Goal: Transaction & Acquisition: Purchase product/service

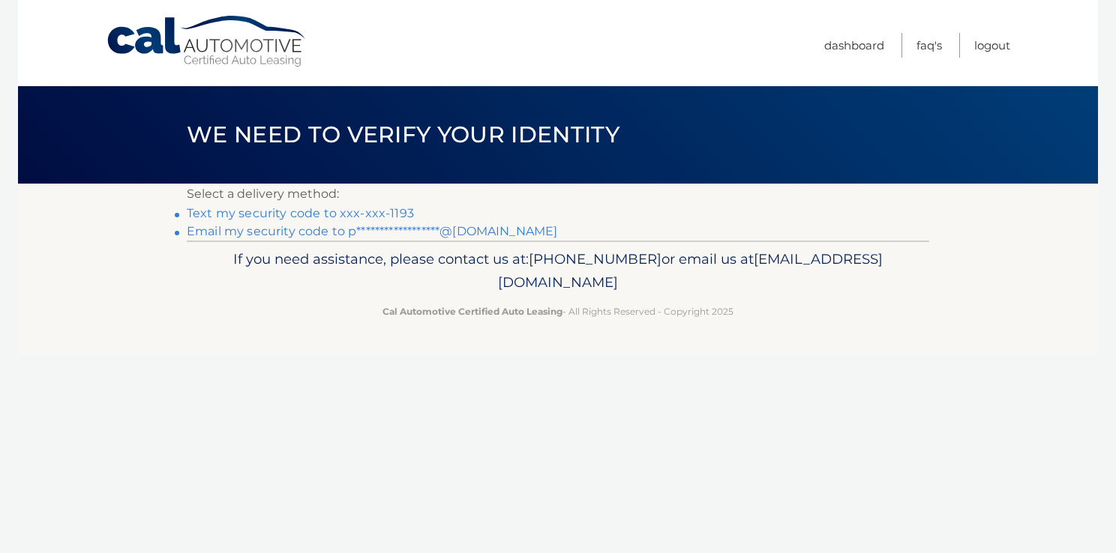
click at [323, 219] on link "Text my security code to xxx-xxx-1193" at bounding box center [300, 213] width 227 height 14
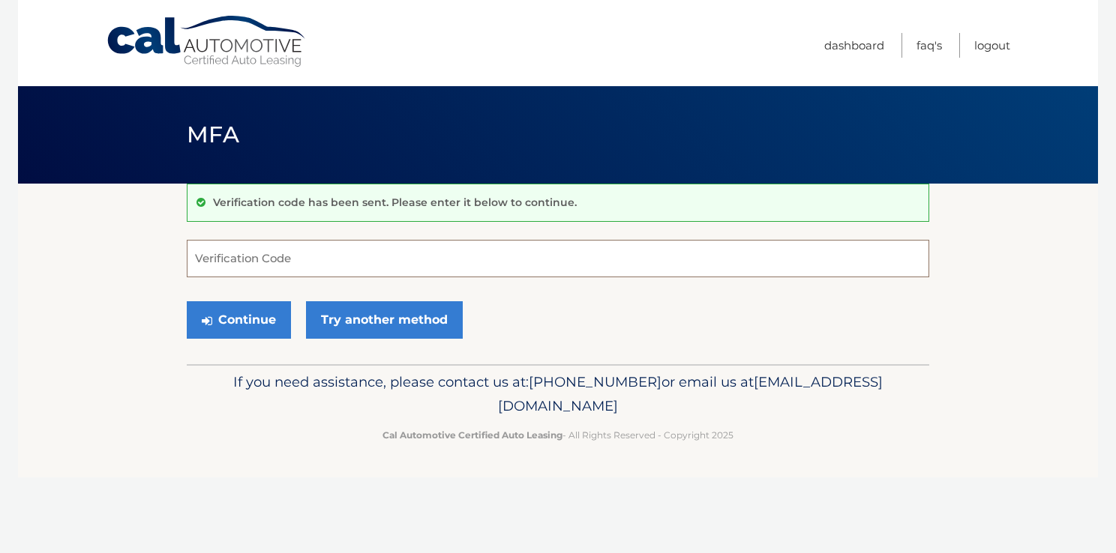
click at [318, 268] on input "Verification Code" at bounding box center [558, 258] width 742 height 37
type input "006349"
click at [259, 323] on button "Continue" at bounding box center [239, 319] width 104 height 37
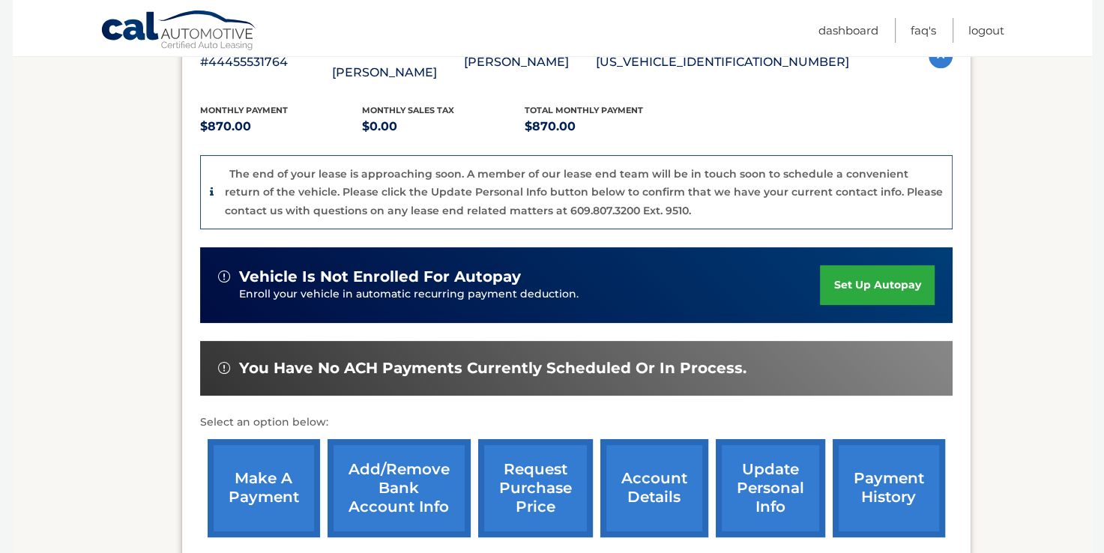
scroll to position [330, 0]
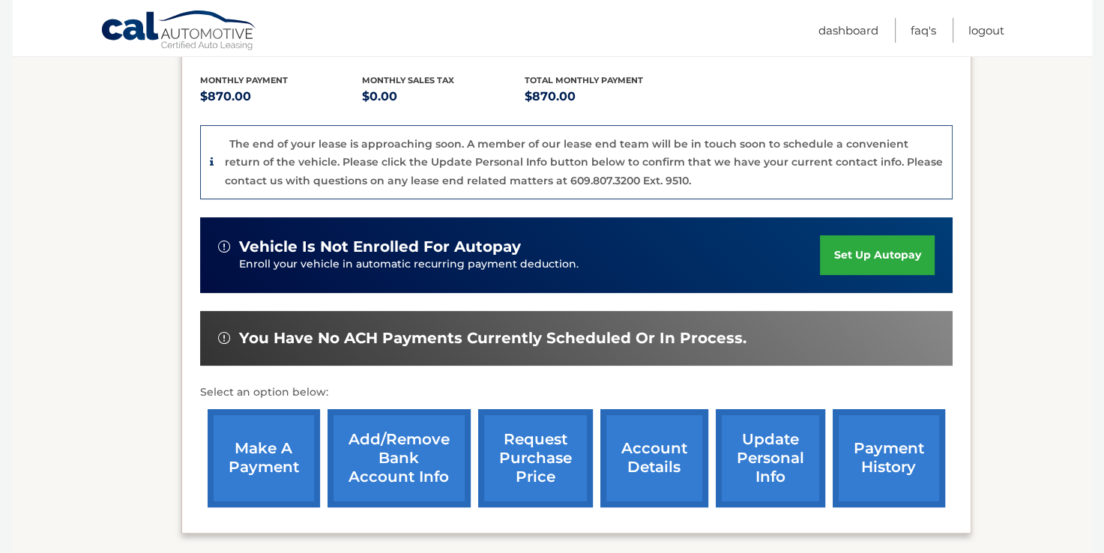
click at [259, 421] on link "make a payment" at bounding box center [264, 458] width 112 height 98
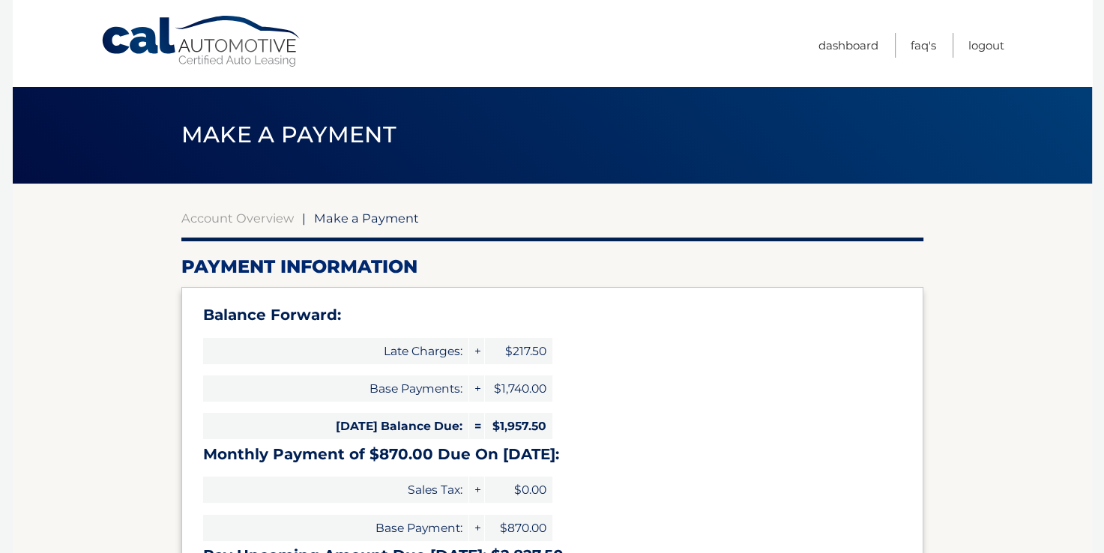
select select "Nzk5MWEyYTQtZTY5NC00NDI0LTkyNDctMWI1NDU3MGVlZjJl"
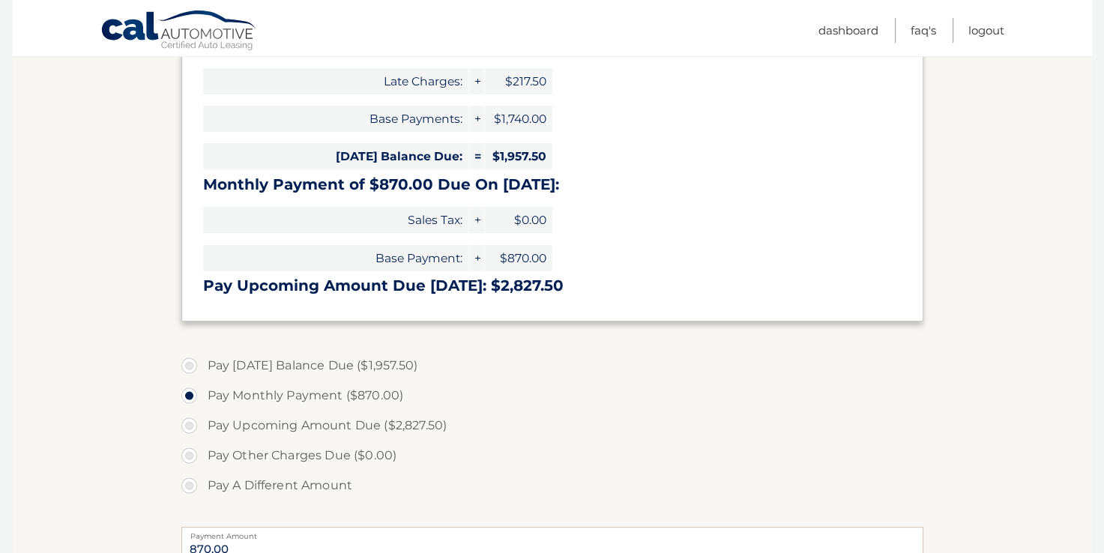
scroll to position [300, 0]
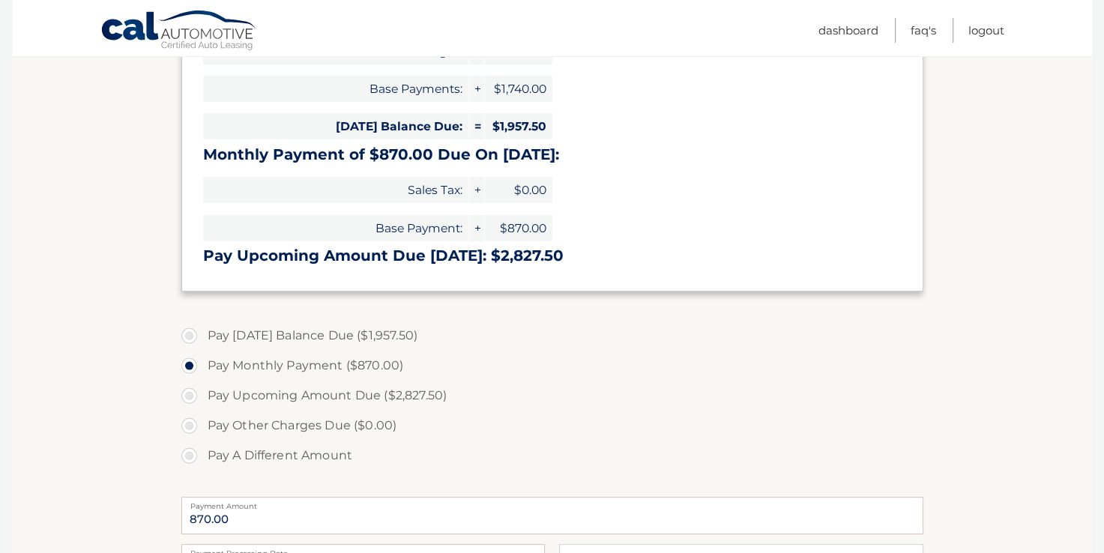
click at [313, 368] on label "Pay Monthly Payment ($870.00)" at bounding box center [552, 366] width 742 height 30
click at [202, 368] on input "Pay Monthly Payment ($870.00)" at bounding box center [194, 363] width 15 height 24
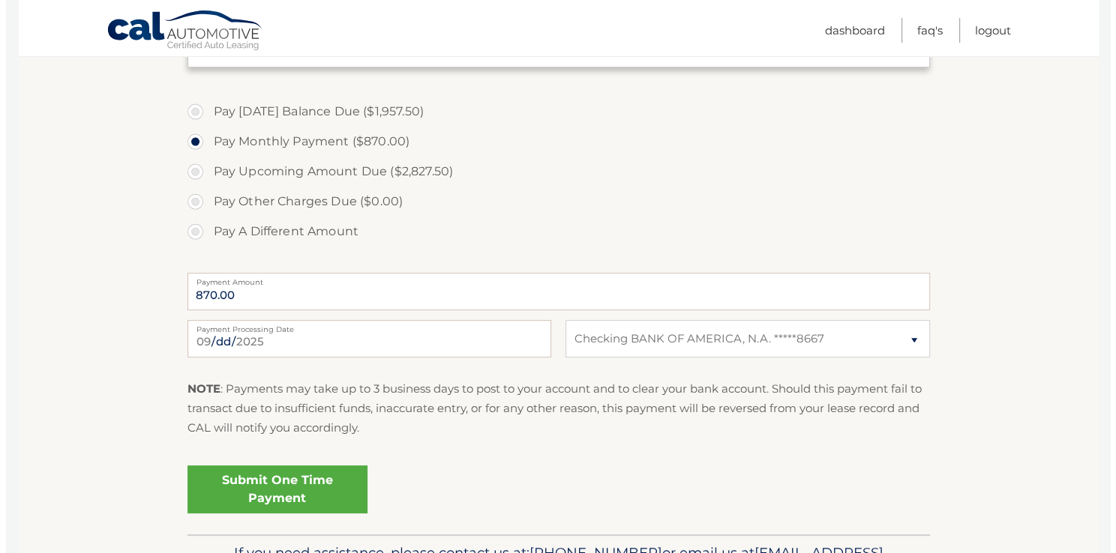
scroll to position [525, 0]
click at [325, 475] on link "Submit One Time Payment" at bounding box center [271, 489] width 180 height 48
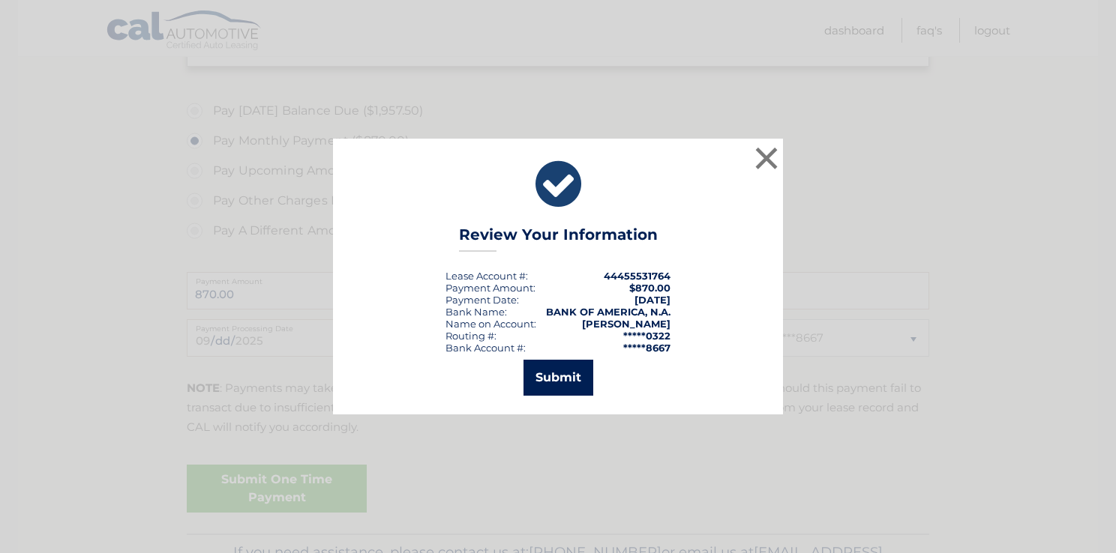
click at [544, 382] on button "Submit" at bounding box center [558, 378] width 70 height 36
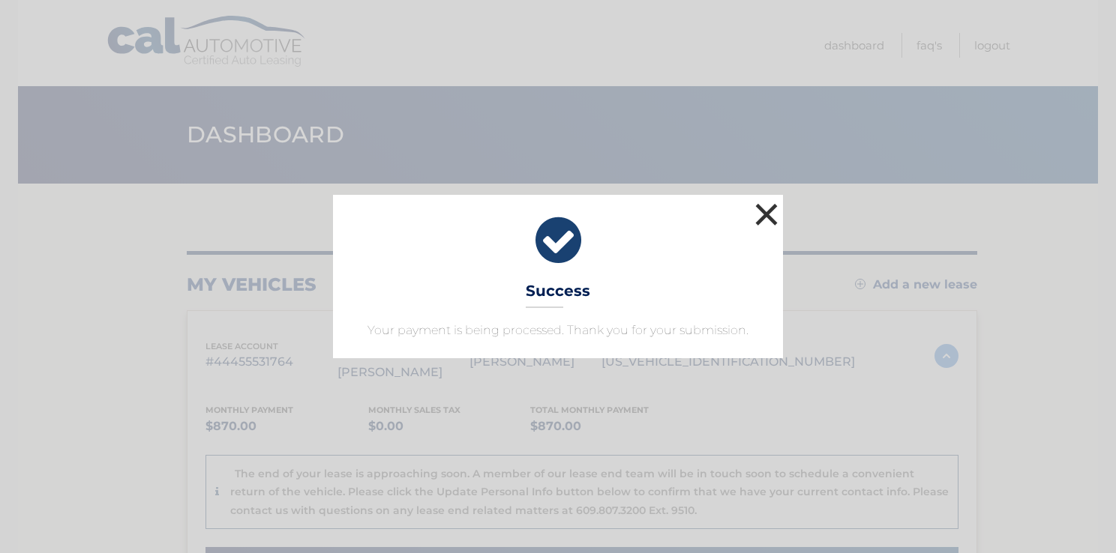
click at [766, 217] on button "×" at bounding box center [766, 214] width 30 height 30
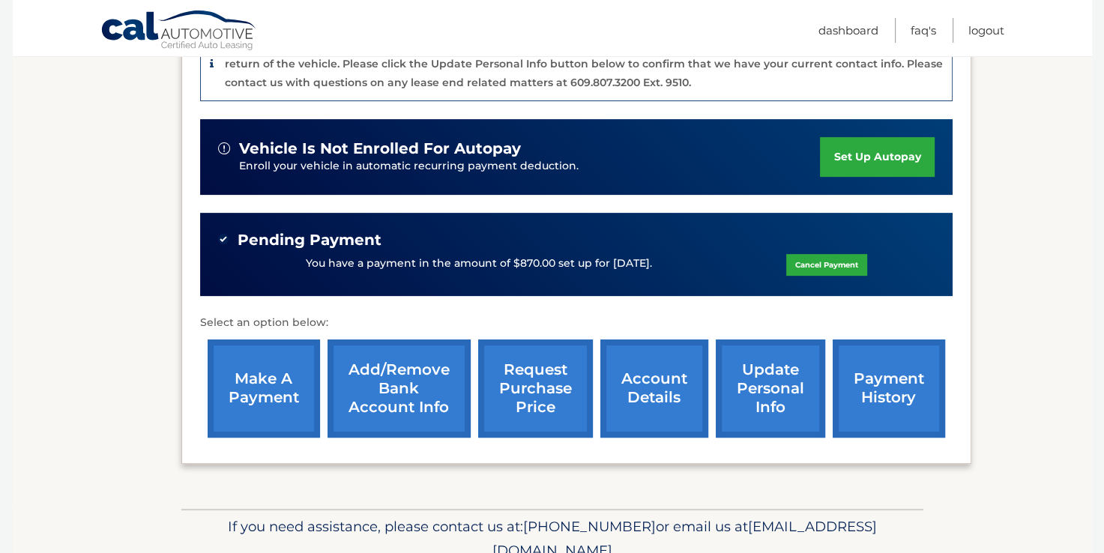
scroll to position [429, 0]
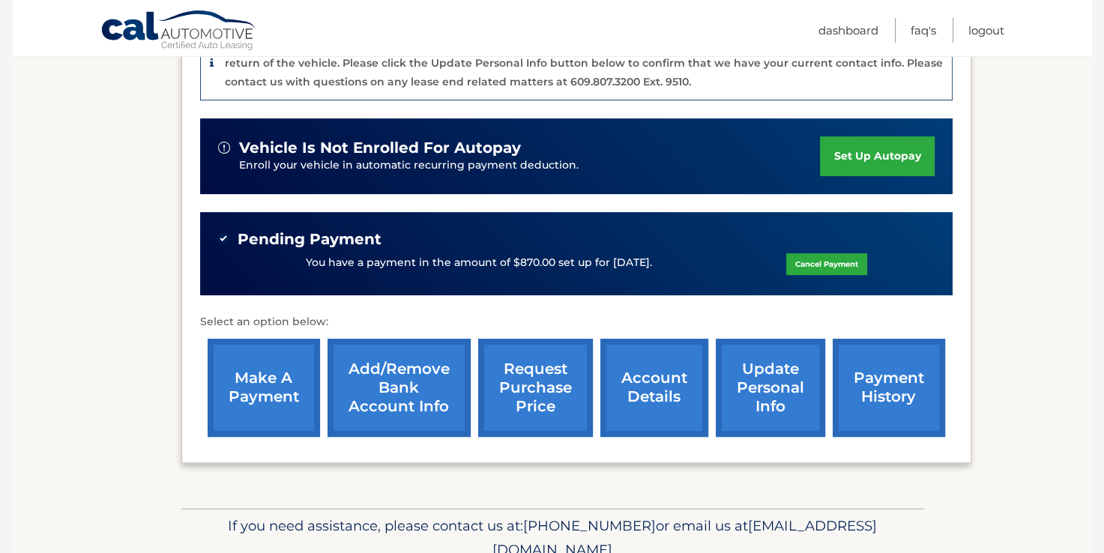
click at [888, 388] on link "payment history" at bounding box center [889, 388] width 112 height 98
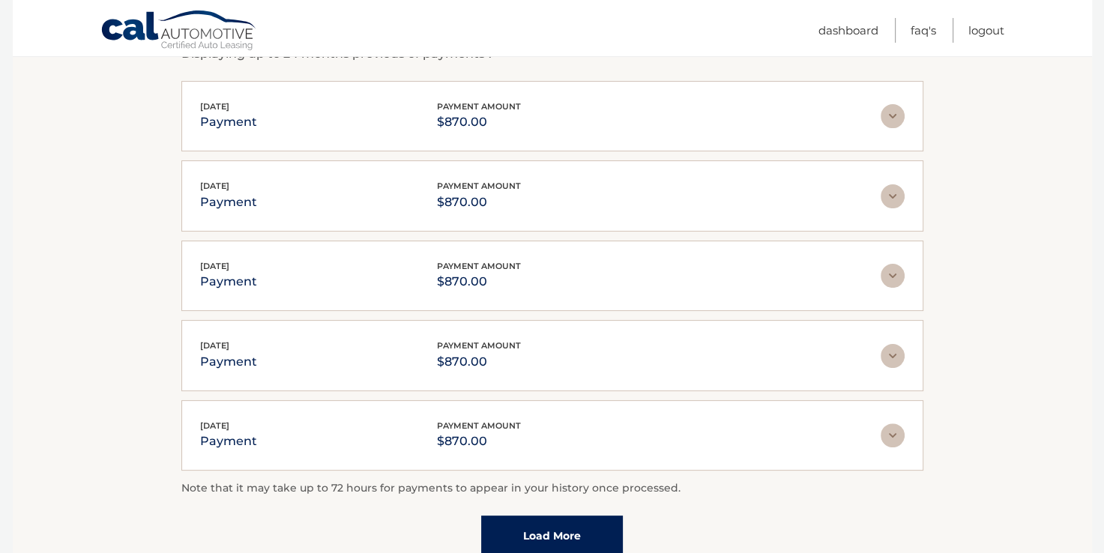
scroll to position [300, 0]
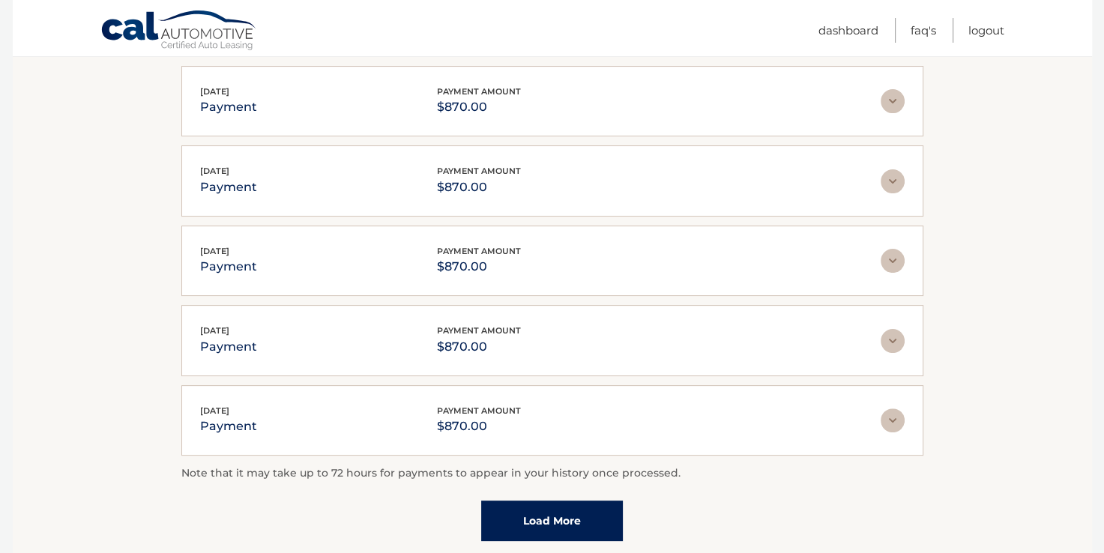
click at [583, 526] on link "Load More" at bounding box center [552, 521] width 142 height 40
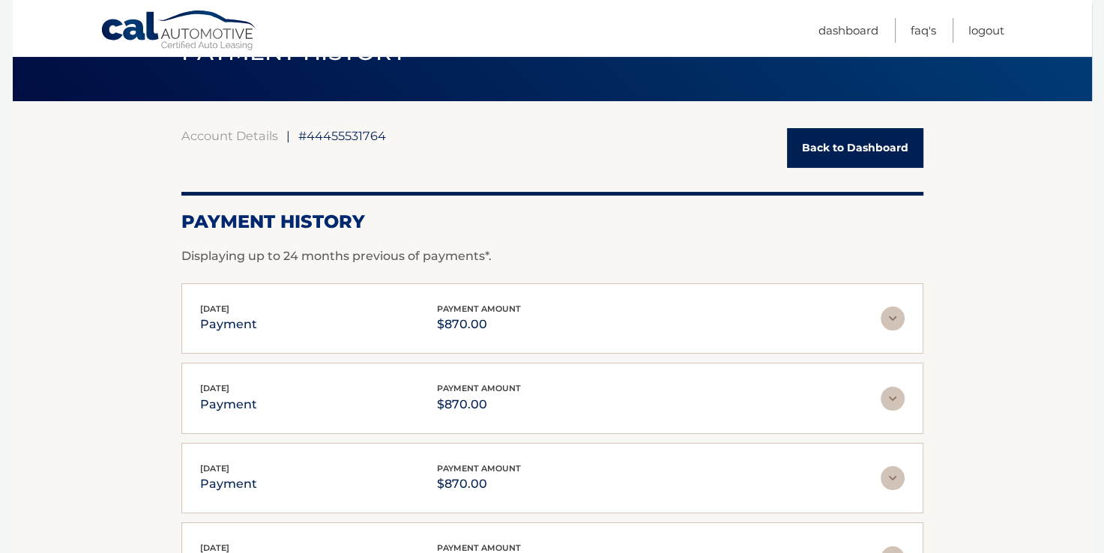
scroll to position [0, 0]
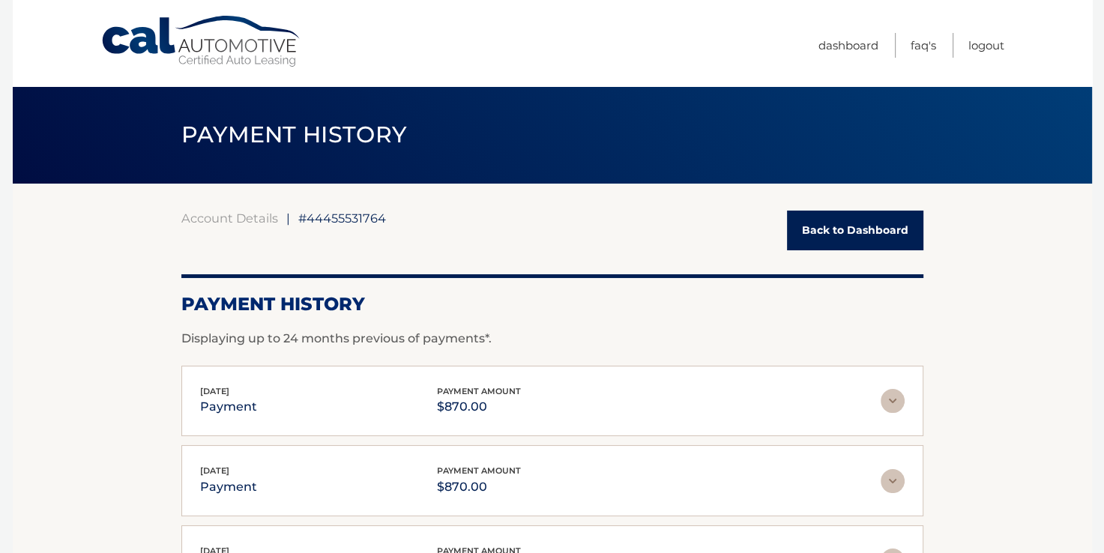
click at [825, 224] on link "Back to Dashboard" at bounding box center [855, 231] width 136 height 40
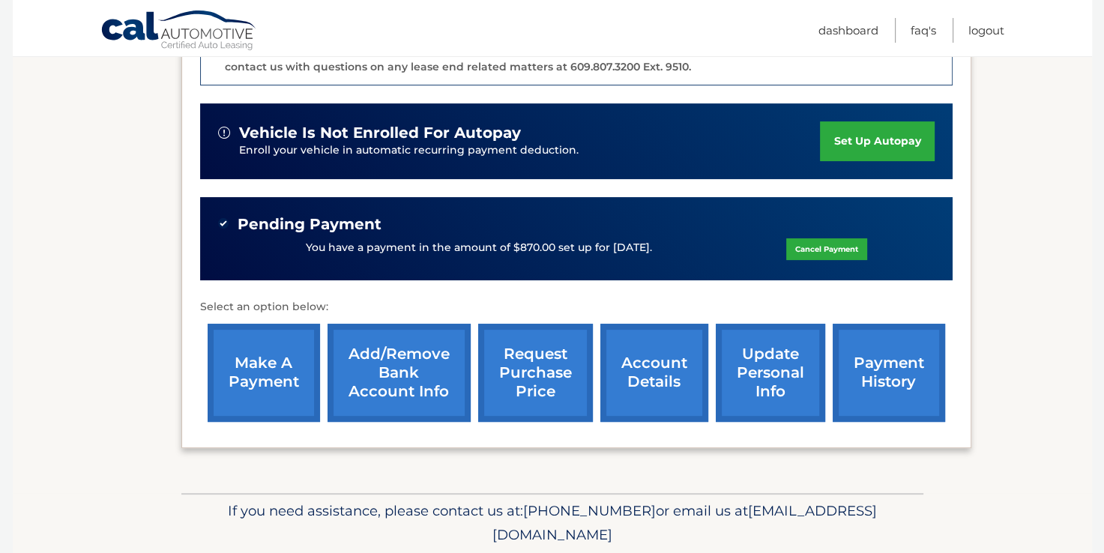
scroll to position [474, 0]
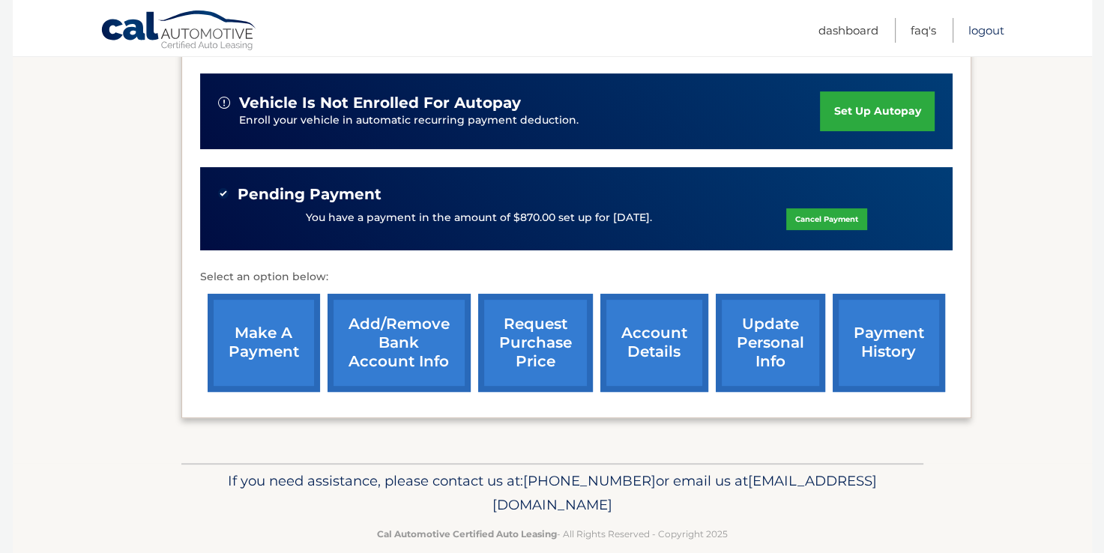
click at [981, 29] on link "Logout" at bounding box center [987, 30] width 36 height 25
